Goal: Transaction & Acquisition: Purchase product/service

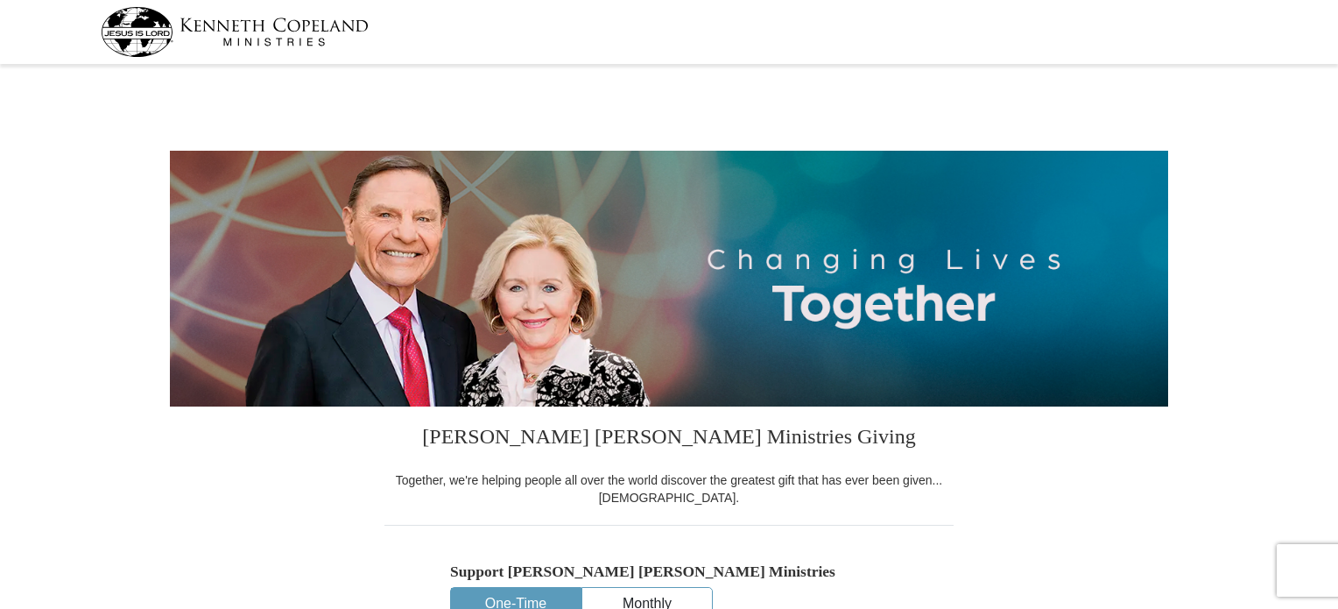
select select "OK"
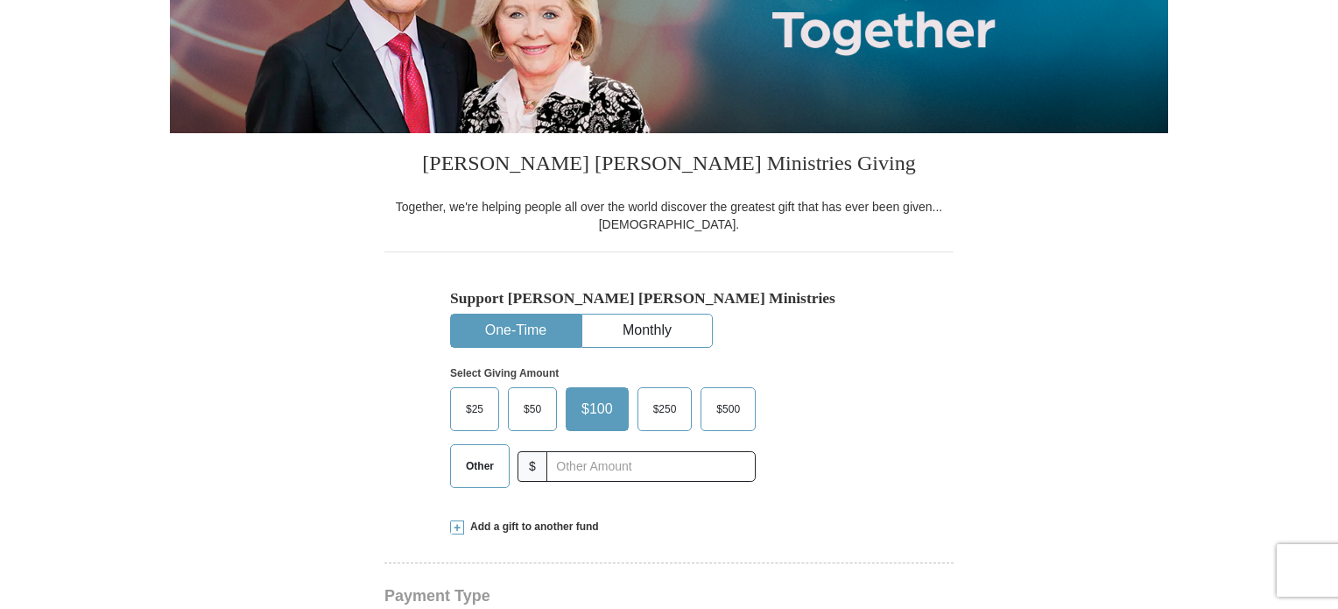
scroll to position [357, 0]
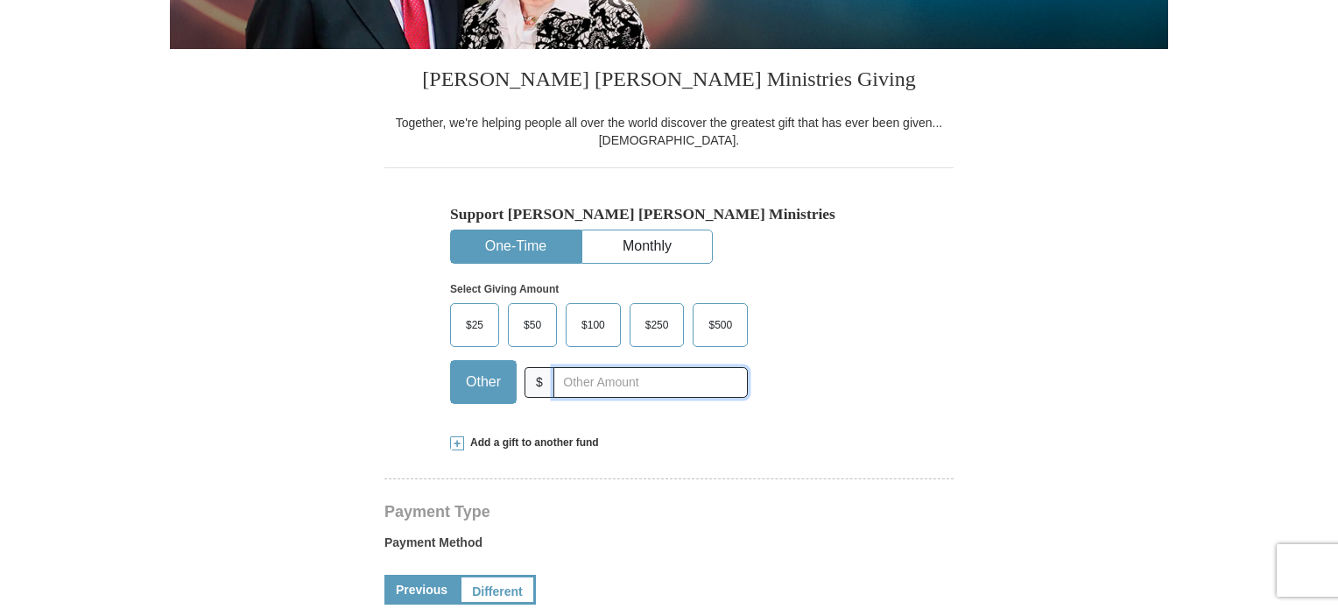
click at [652, 384] on input "text" at bounding box center [651, 382] width 194 height 31
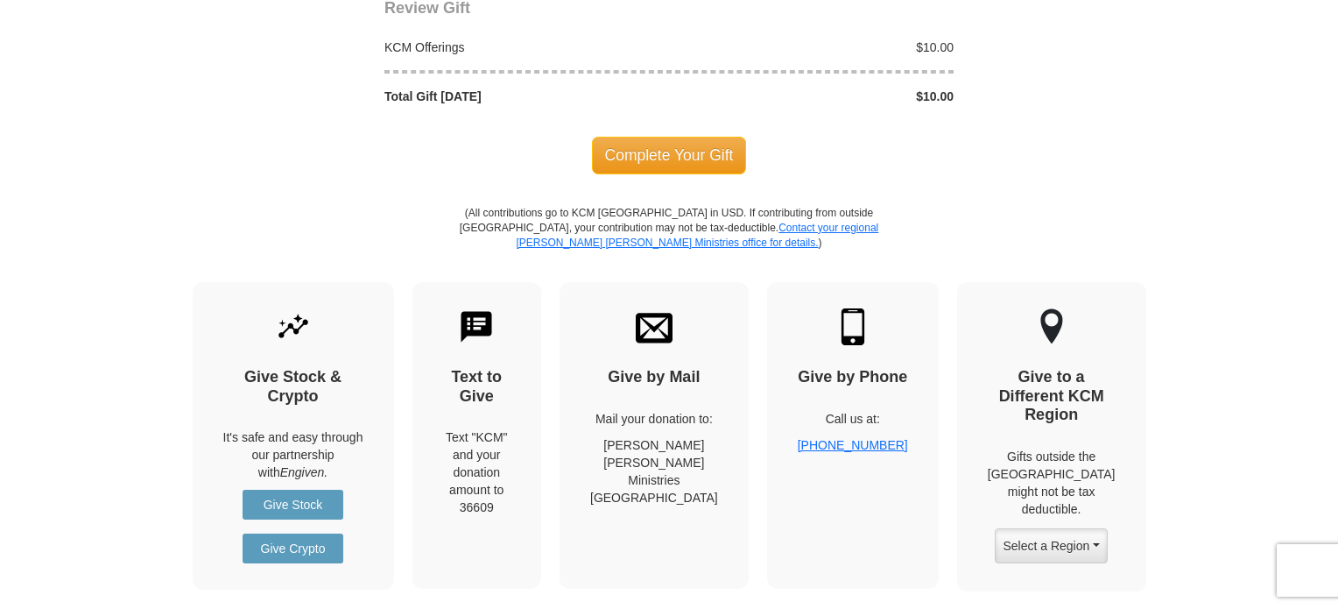
scroll to position [1618, 0]
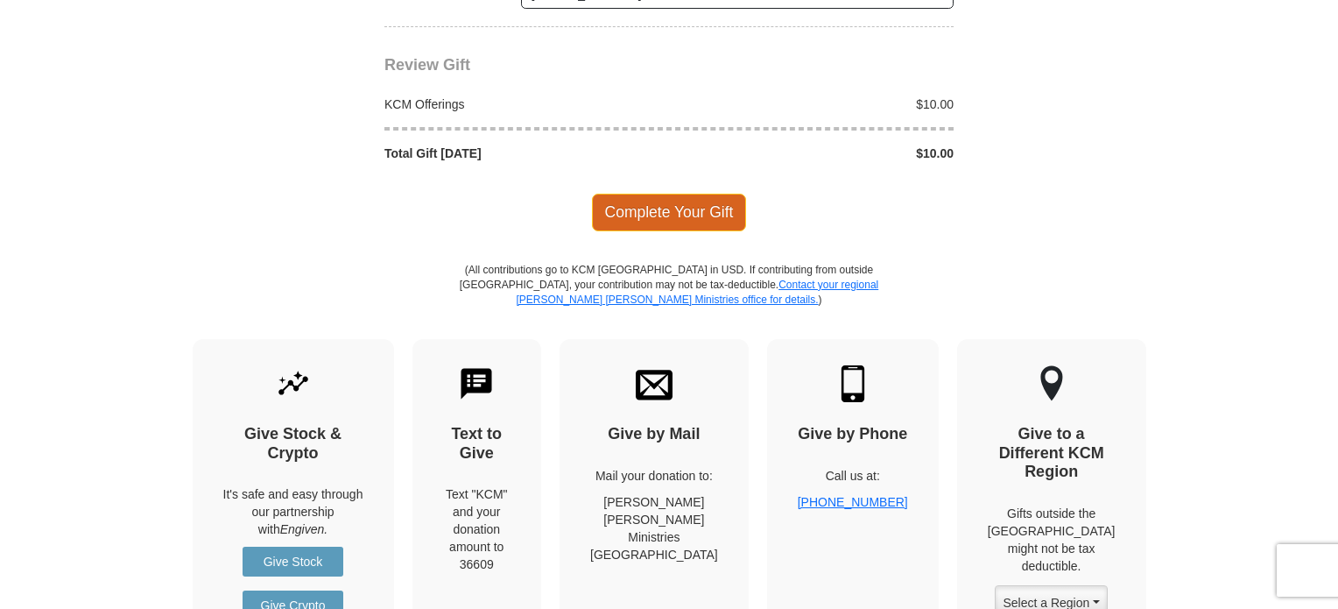
type input "10"
click at [687, 199] on span "Complete Your Gift" at bounding box center [669, 212] width 155 height 37
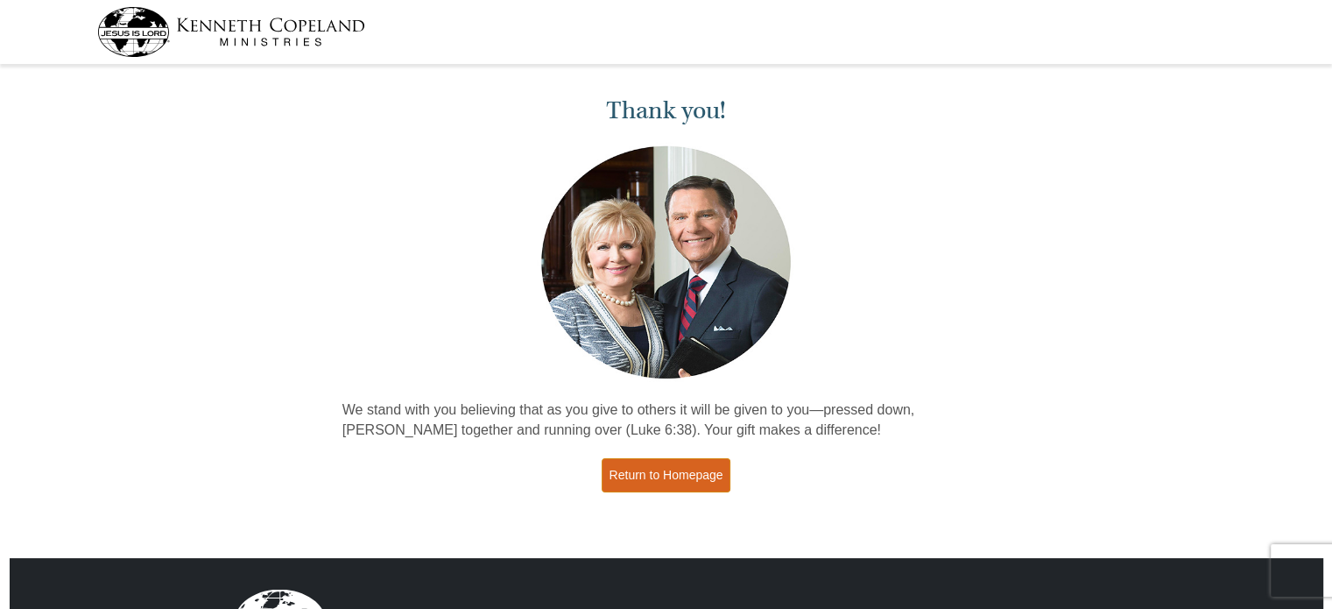
click at [683, 462] on link "Return to Homepage" at bounding box center [667, 475] width 130 height 34
